Goal: Find specific page/section: Find specific page/section

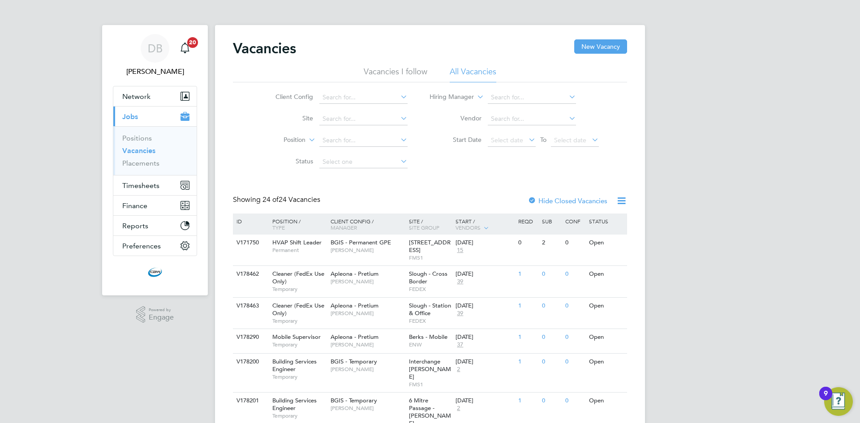
click at [398, 94] on icon at bounding box center [398, 96] width 0 height 13
click at [368, 183] on li "BGIS - Permanent" at bounding box center [362, 183] width 89 height 12
type input "BGIS - Permanent"
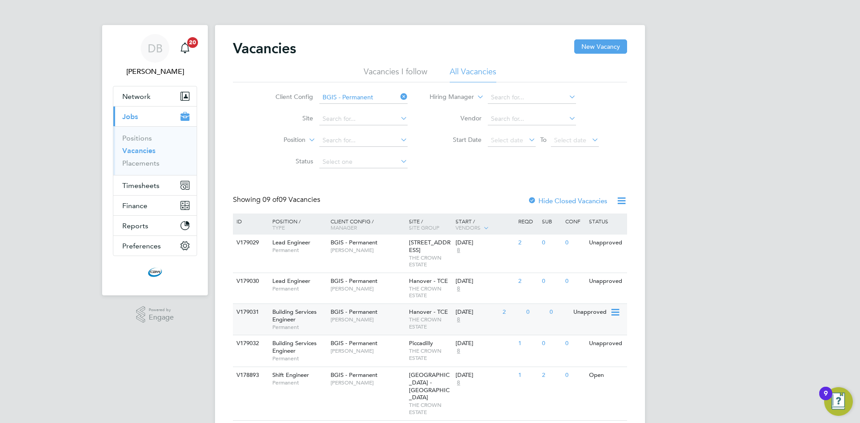
click at [416, 325] on span "THE CROWN ESTATE" at bounding box center [430, 323] width 43 height 14
click at [398, 96] on icon at bounding box center [398, 96] width 0 height 13
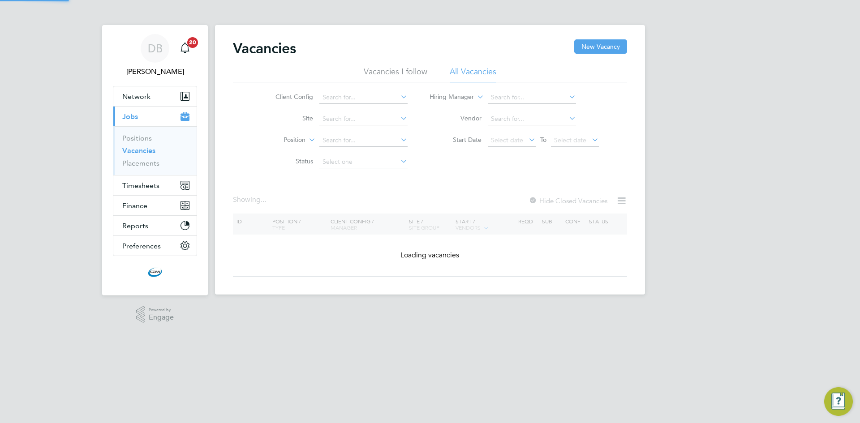
click at [398, 98] on icon at bounding box center [398, 96] width 0 height 13
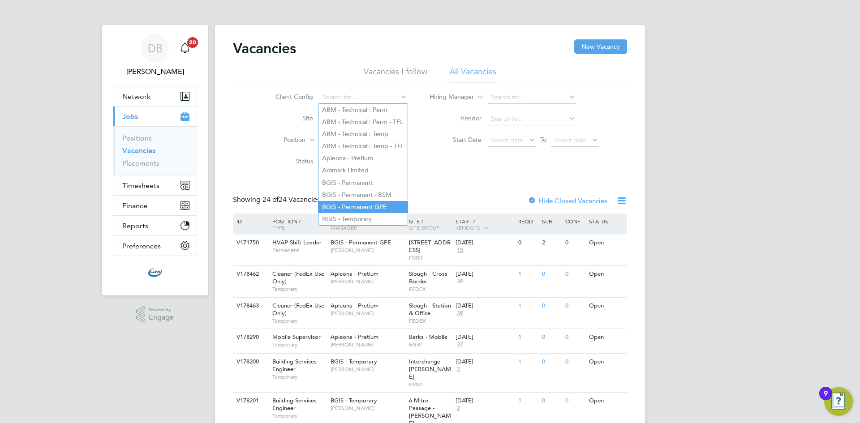
click at [371, 201] on li "BGIS - Permanent GPE" at bounding box center [362, 207] width 89 height 12
type input "BGIS - Permanent GPE"
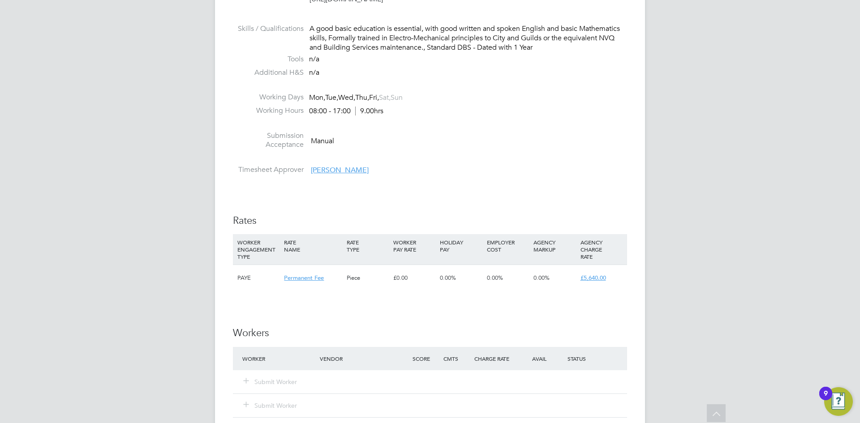
scroll to position [985, 0]
